Goal: Share content

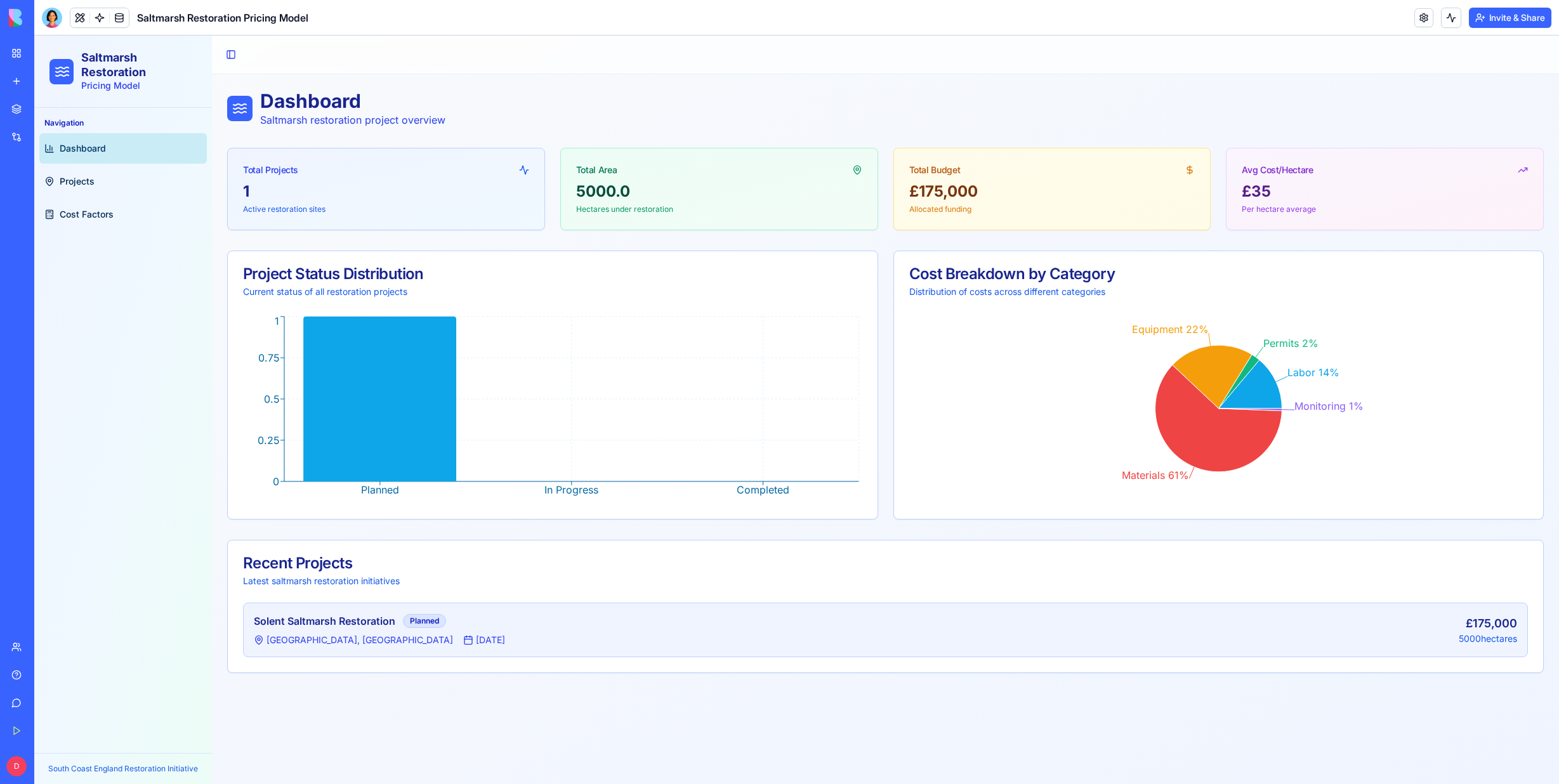
click at [55, 769] on button "Upgrade" at bounding box center [63, 766] width 47 height 21
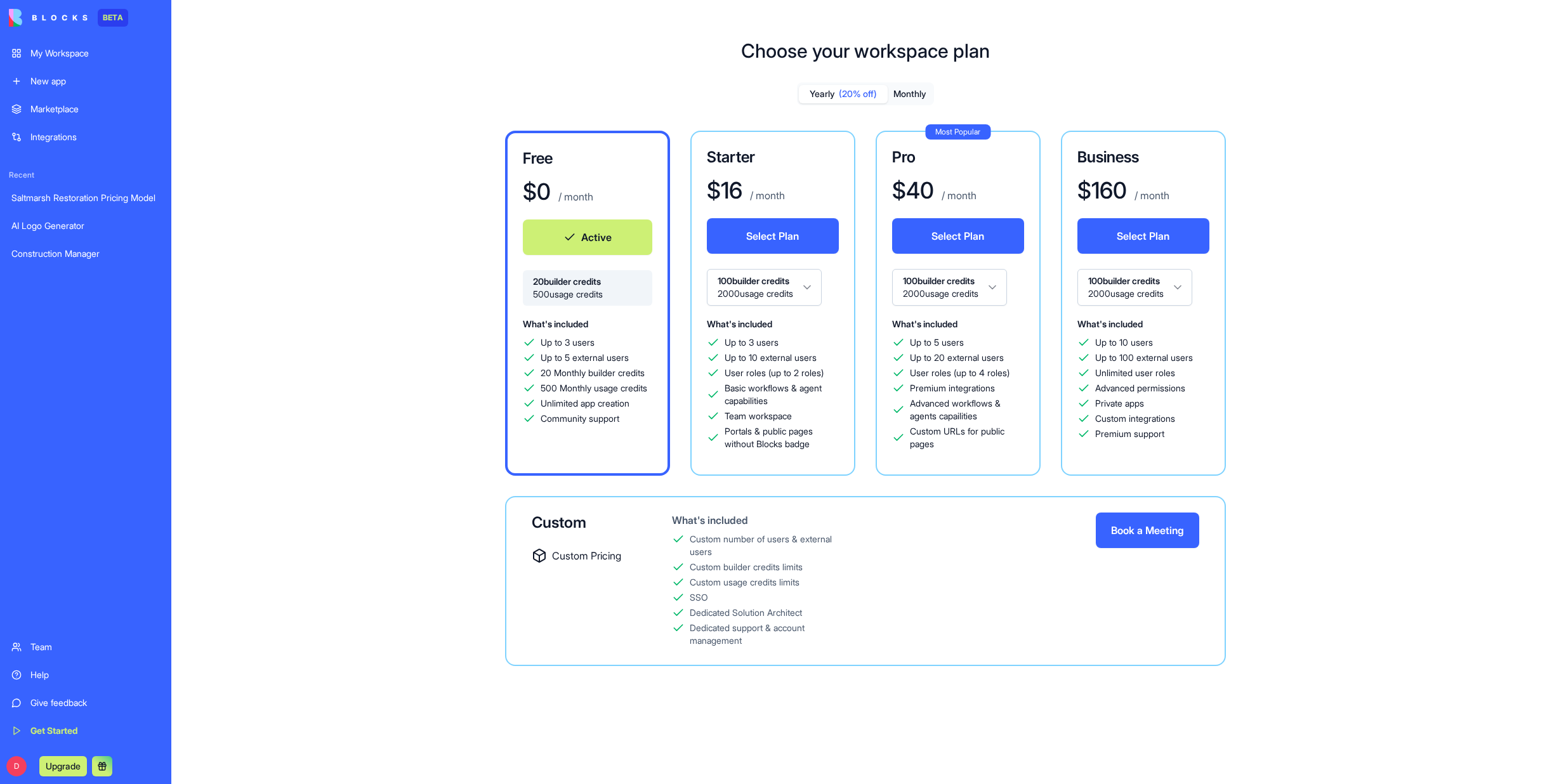
click at [918, 93] on button "Monthly" at bounding box center [910, 94] width 45 height 18
click at [835, 93] on button "Yearly (20% off)" at bounding box center [843, 94] width 89 height 18
click at [906, 91] on button "Monthly" at bounding box center [910, 94] width 45 height 18
click at [833, 92] on button "Yearly (20% off)" at bounding box center [843, 94] width 89 height 18
click at [72, 55] on div "My Workspace" at bounding box center [95, 53] width 130 height 13
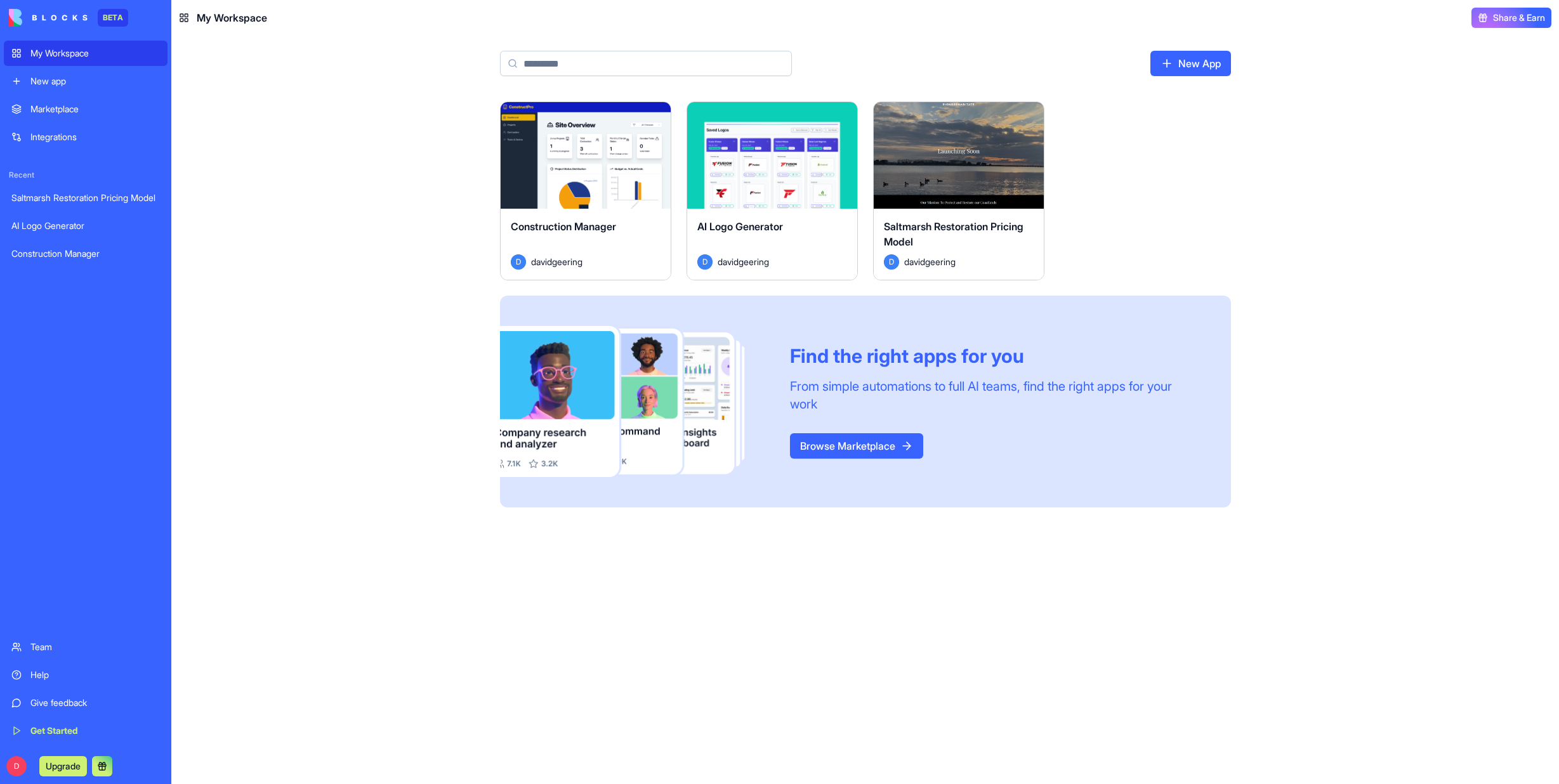
click at [47, 670] on div "Help" at bounding box center [95, 675] width 130 height 13
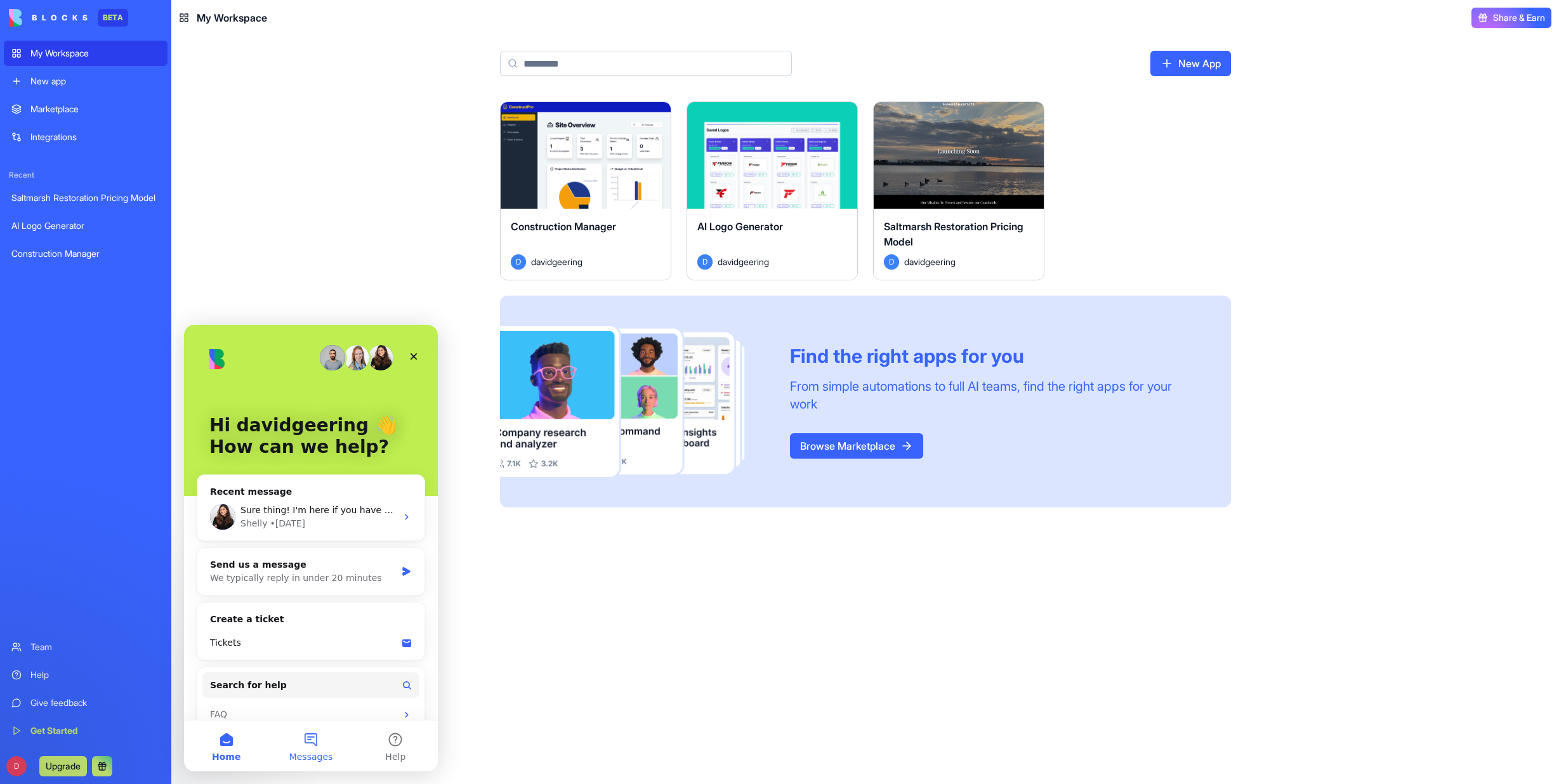
click at [302, 737] on button "Messages" at bounding box center [310, 746] width 84 height 51
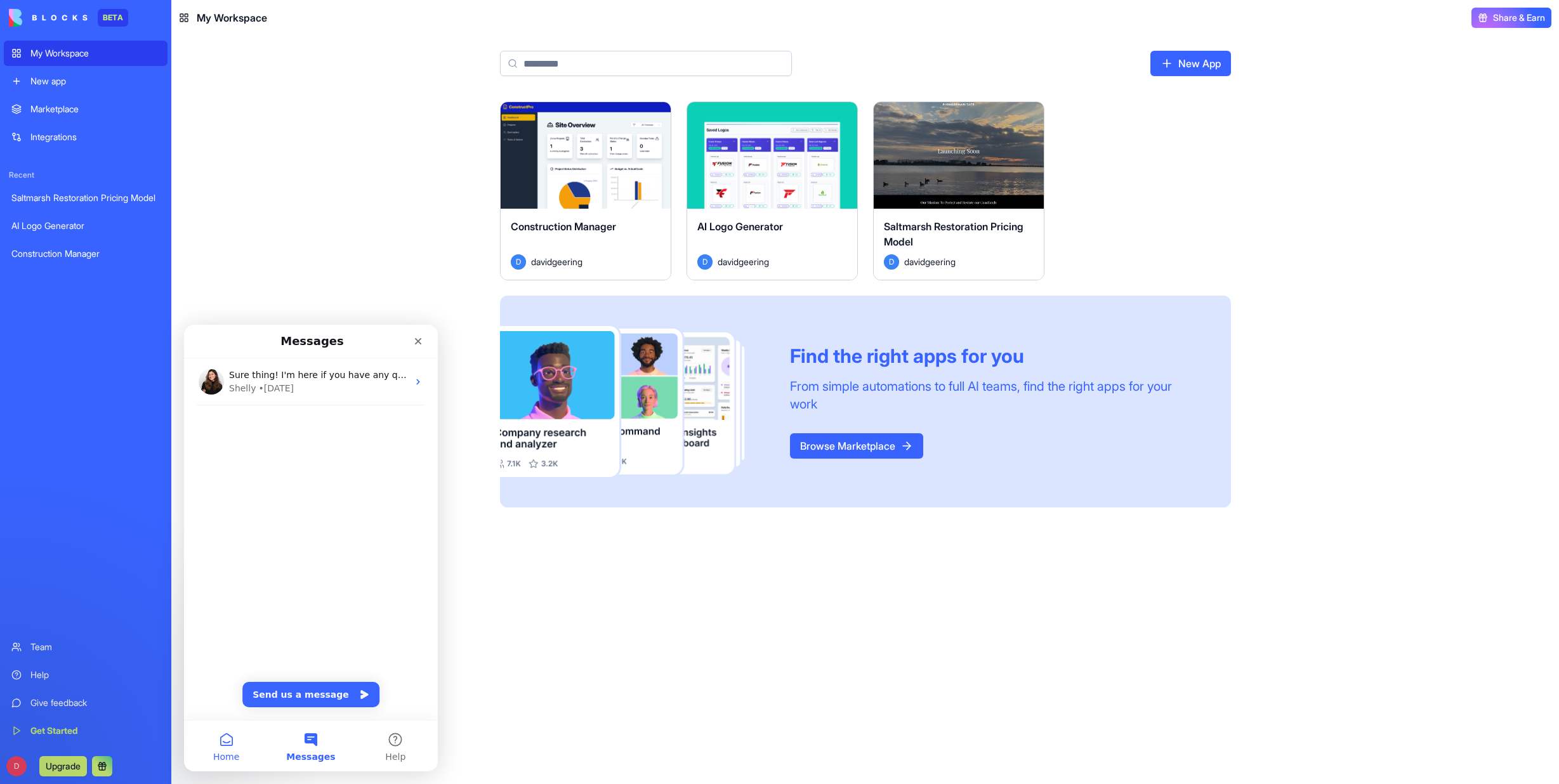
click at [226, 744] on button "Home" at bounding box center [226, 746] width 84 height 51
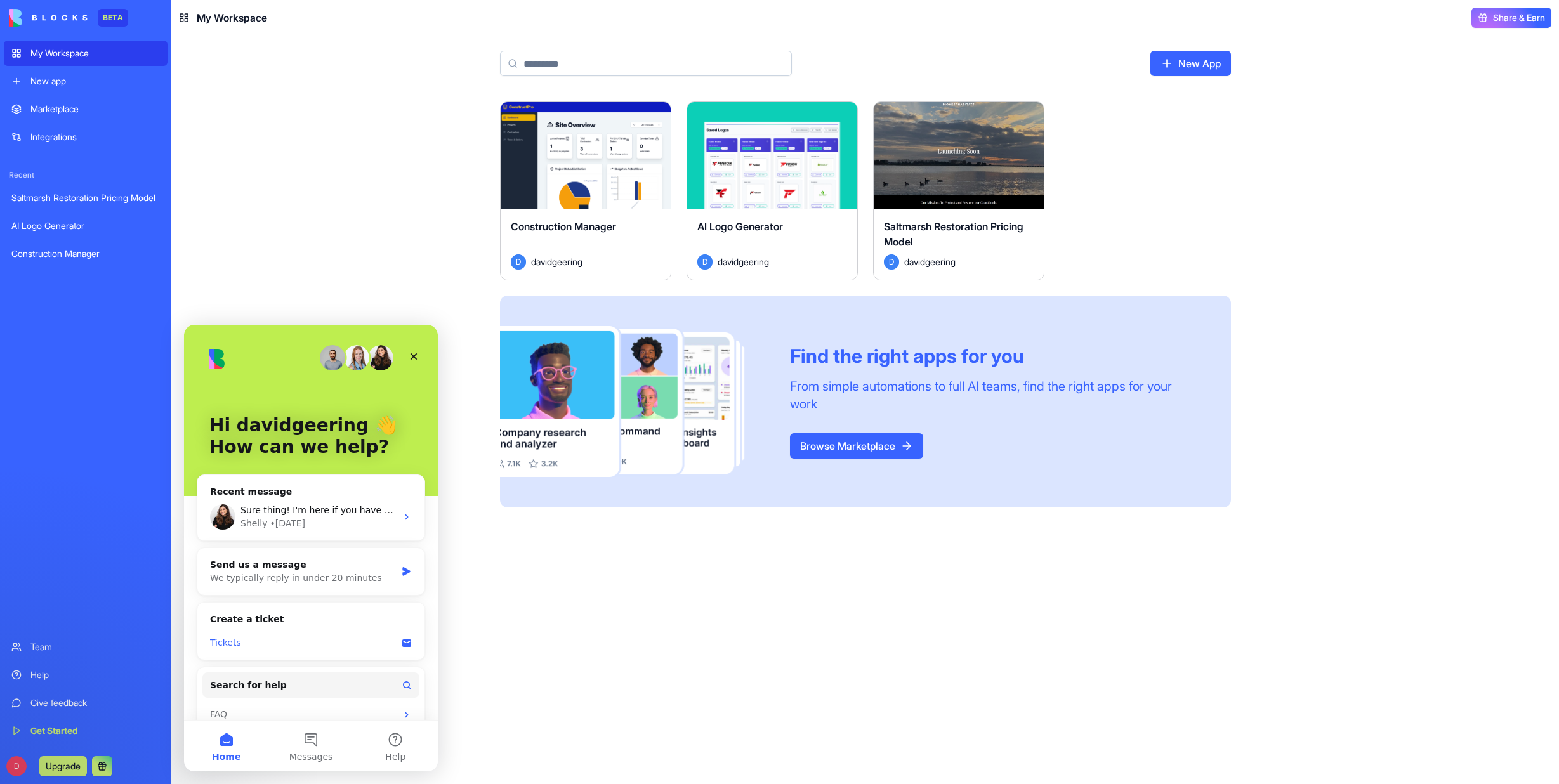
click at [282, 632] on div "Tickets" at bounding box center [311, 642] width 217 height 23
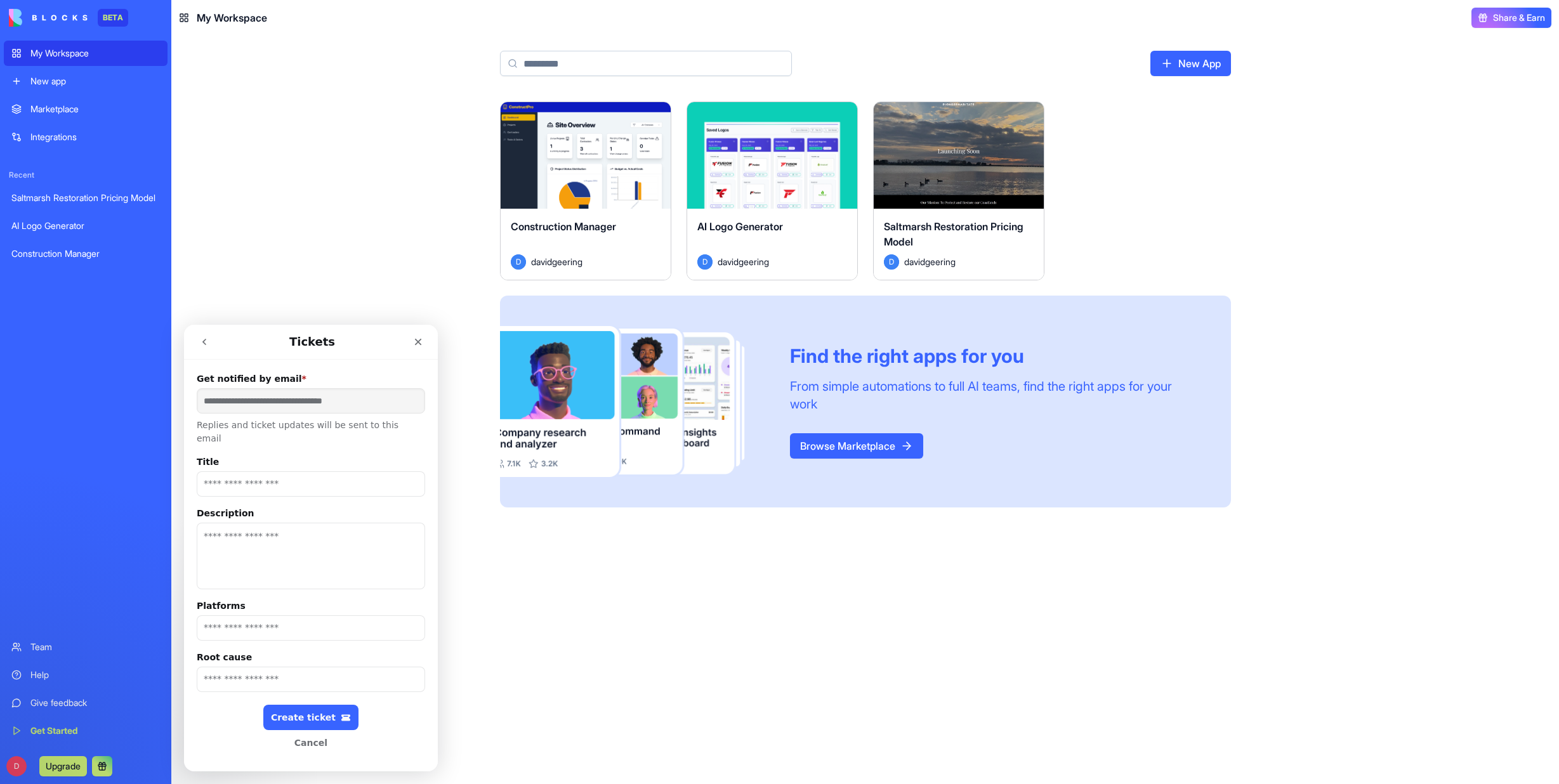
click at [318, 732] on button "Cancel" at bounding box center [311, 742] width 95 height 25
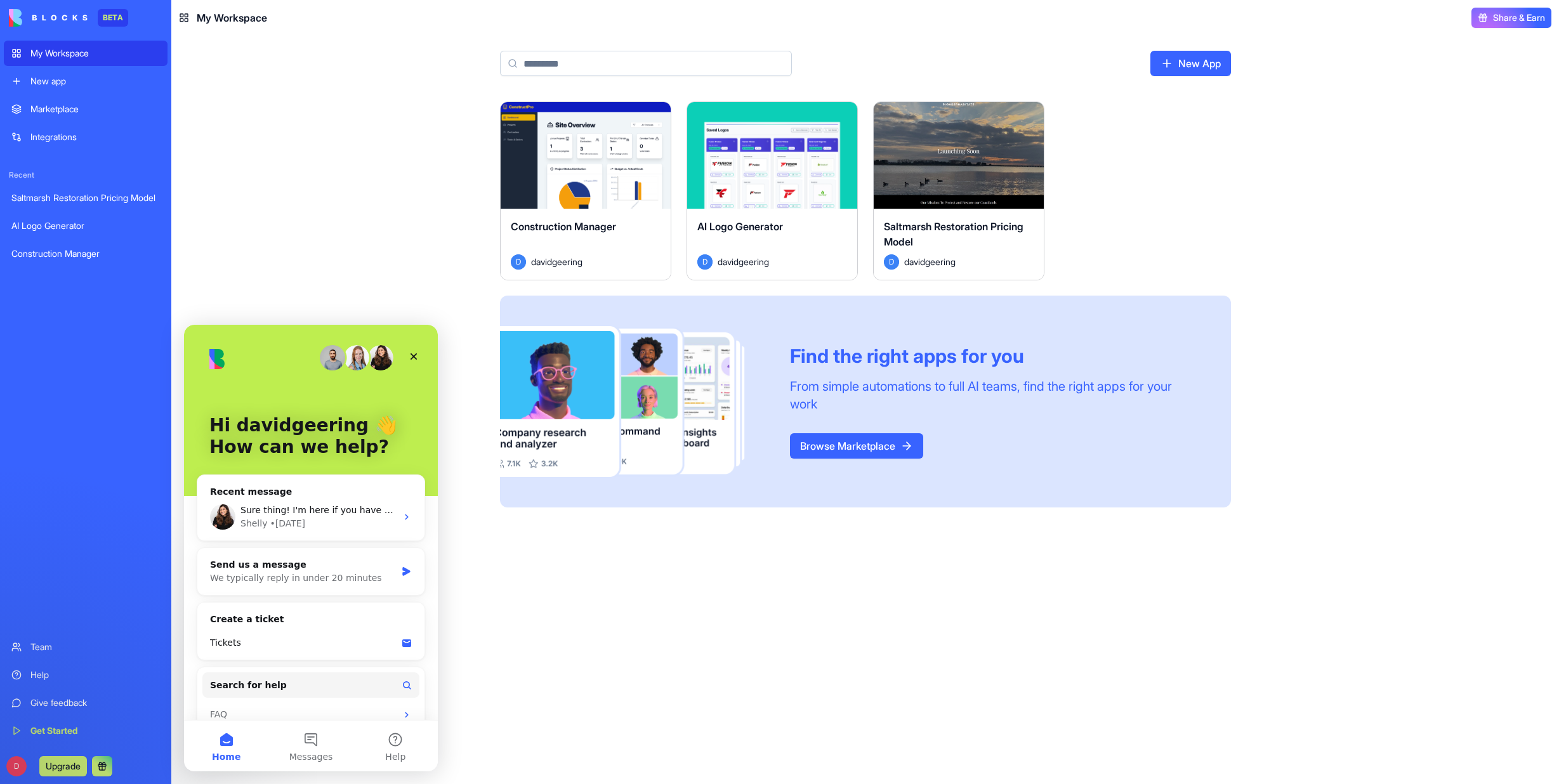
click at [378, 355] on img "Intercom messenger" at bounding box center [381, 358] width 26 height 25
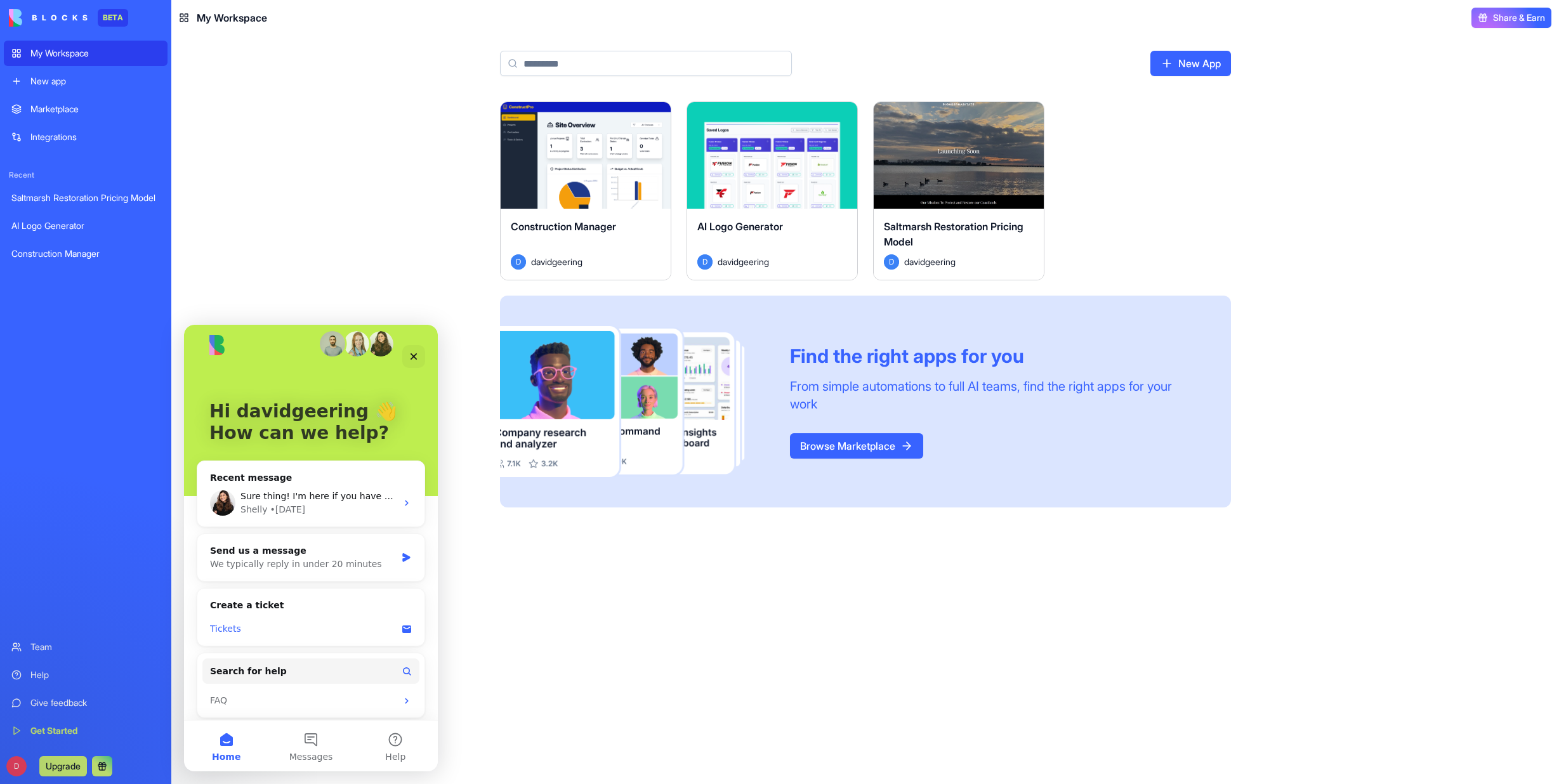
scroll to position [18, 0]
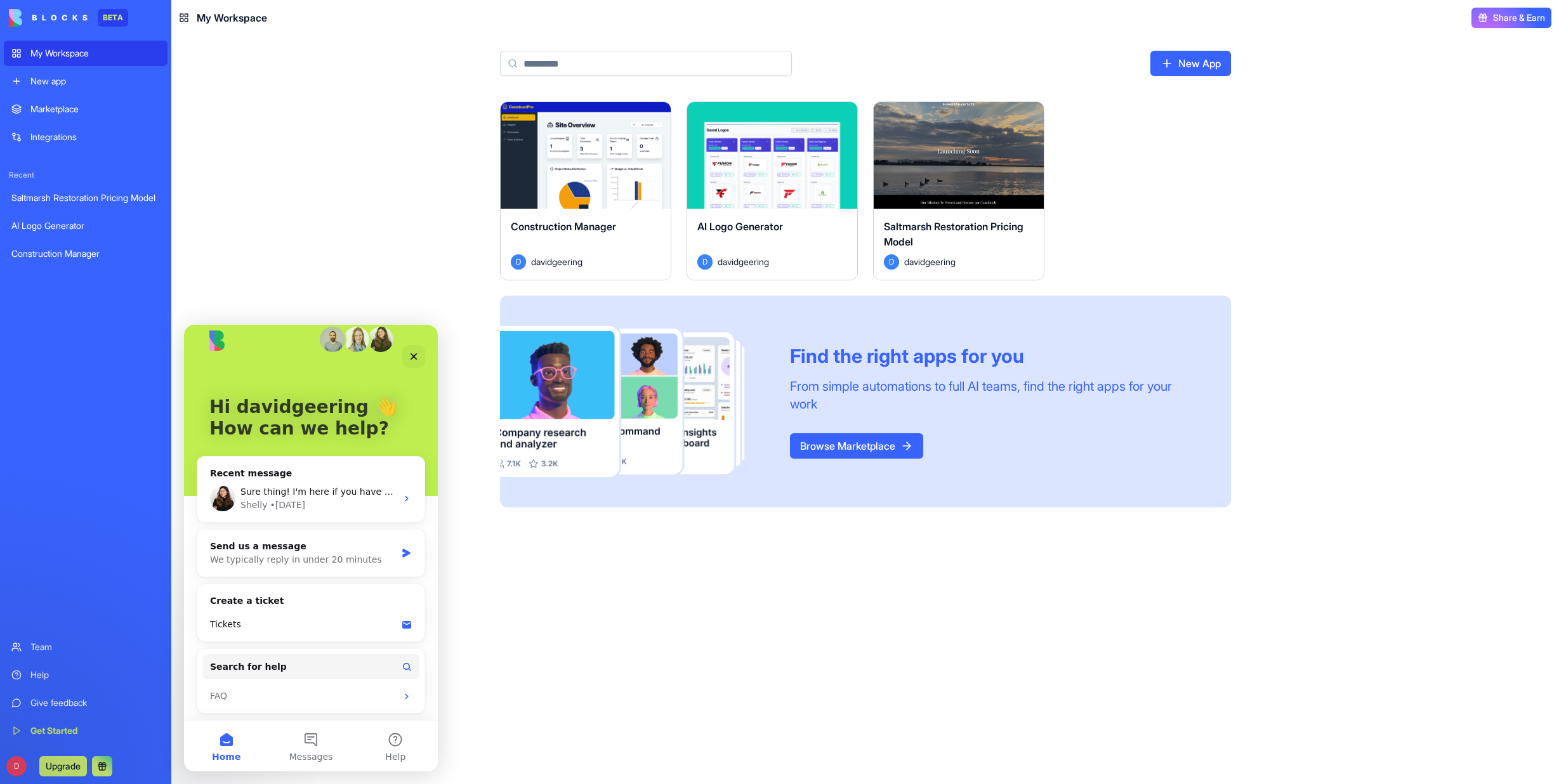
click at [1522, 16] on span "Share & Earn" at bounding box center [1519, 18] width 52 height 13
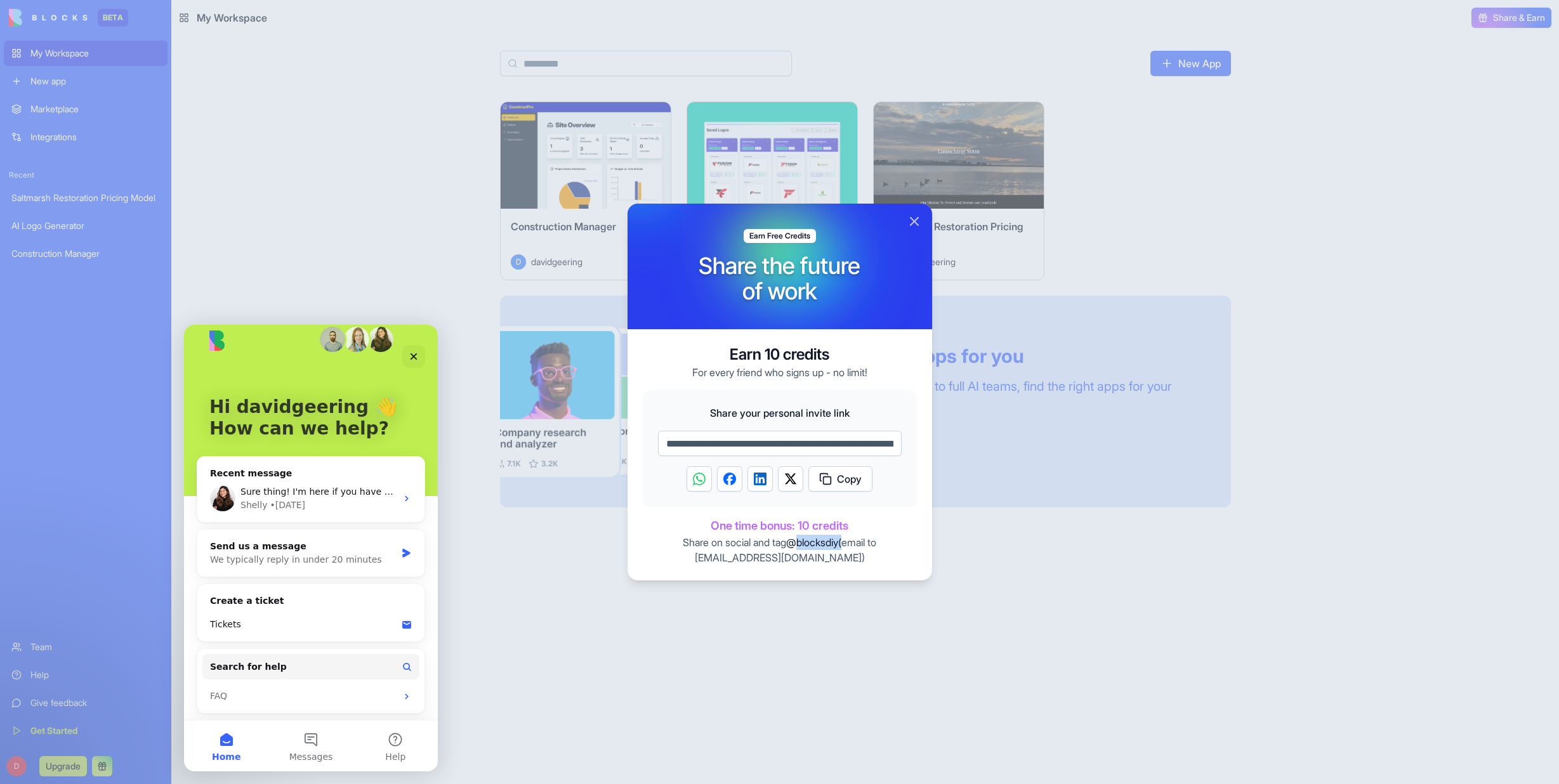
drag, startPoint x: 797, startPoint y: 542, endPoint x: 845, endPoint y: 541, distance: 48.0
click at [845, 541] on p "Share on social and tag @blocksdiy (email to [EMAIL_ADDRESS][DOMAIN_NAME] )" at bounding box center [780, 550] width 274 height 30
copy p "blocksdiy"
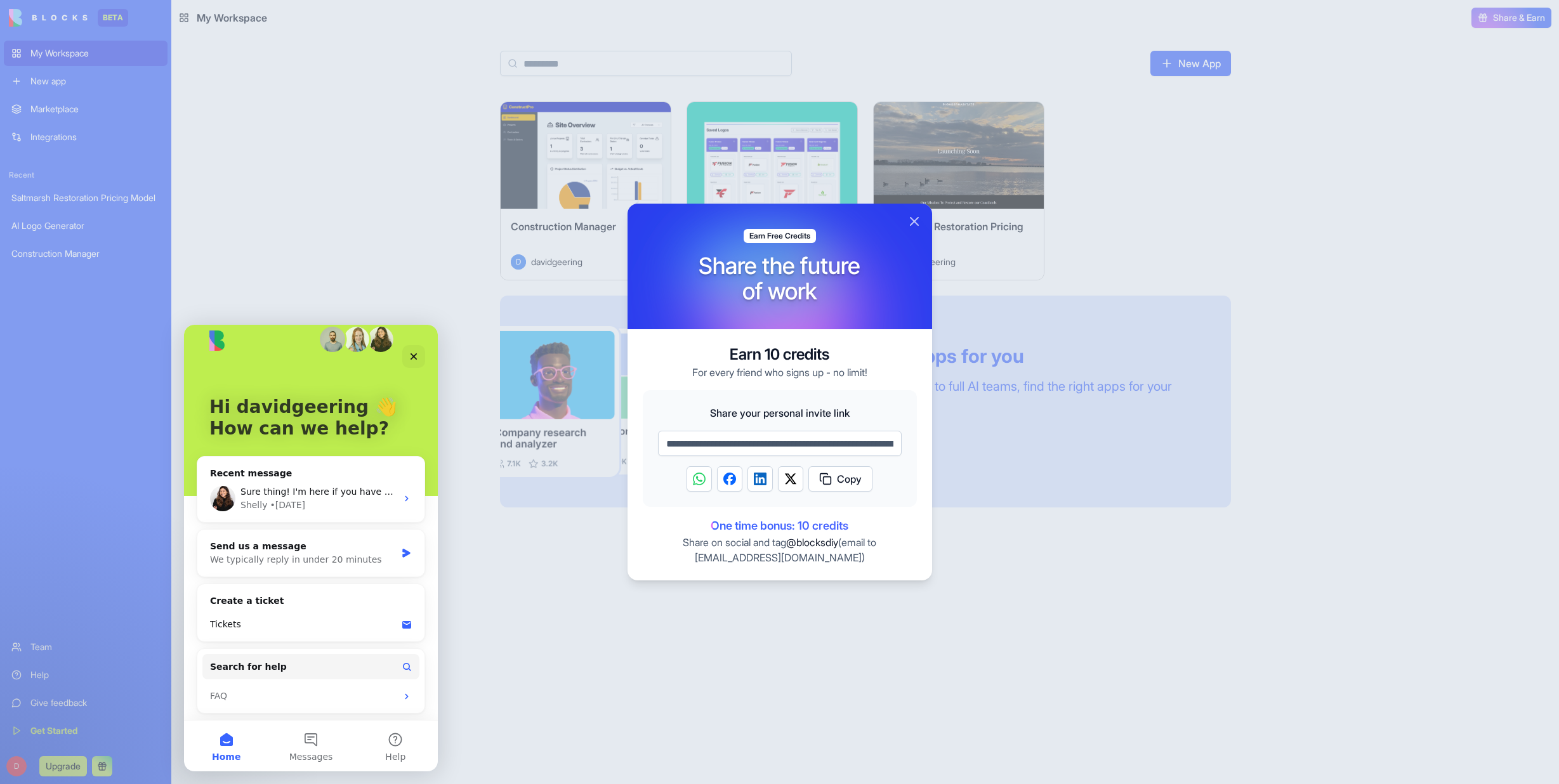
click at [1118, 558] on div at bounding box center [780, 392] width 1559 height 784
